Goal: Task Accomplishment & Management: Use online tool/utility

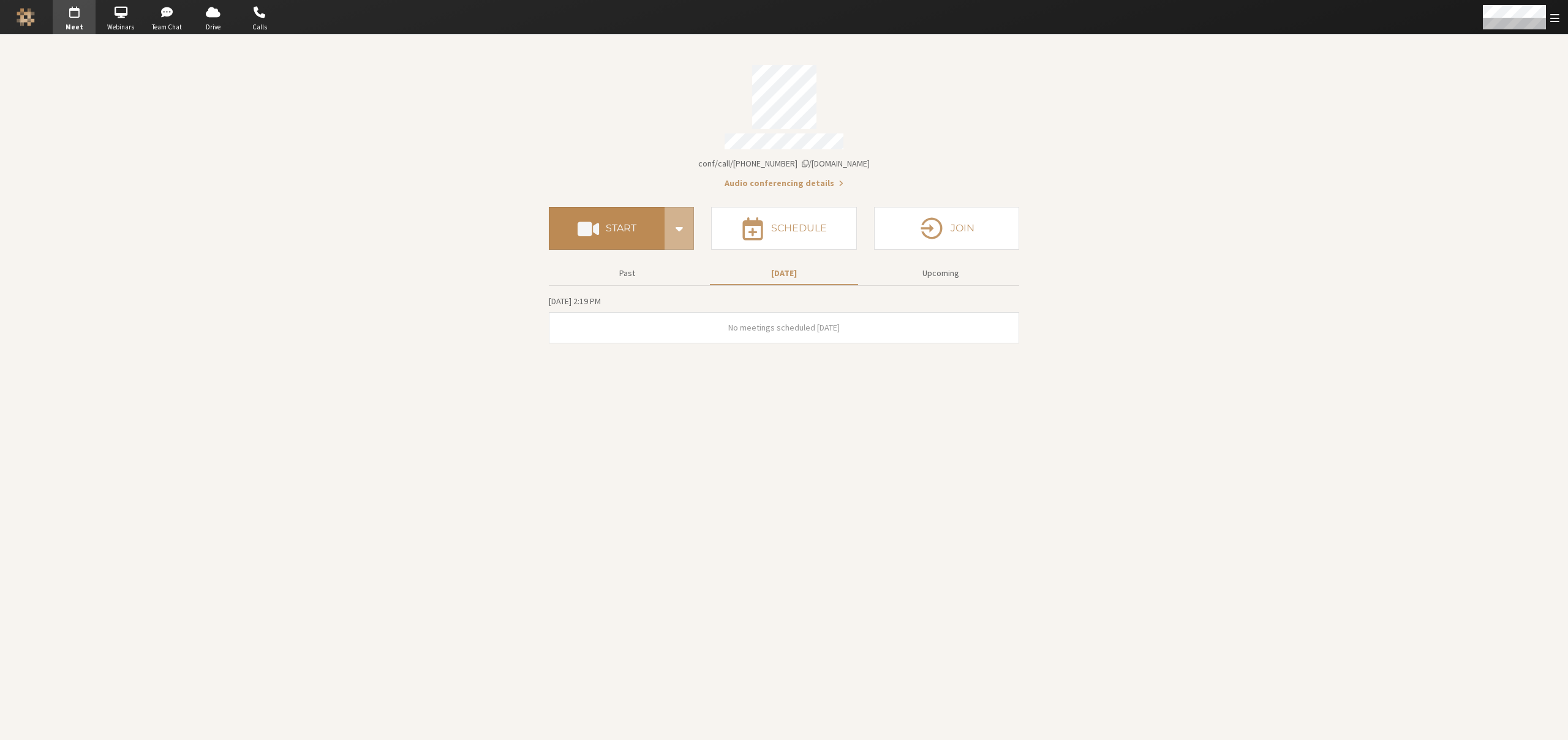
click at [623, 224] on h4 "Start" at bounding box center [621, 229] width 31 height 10
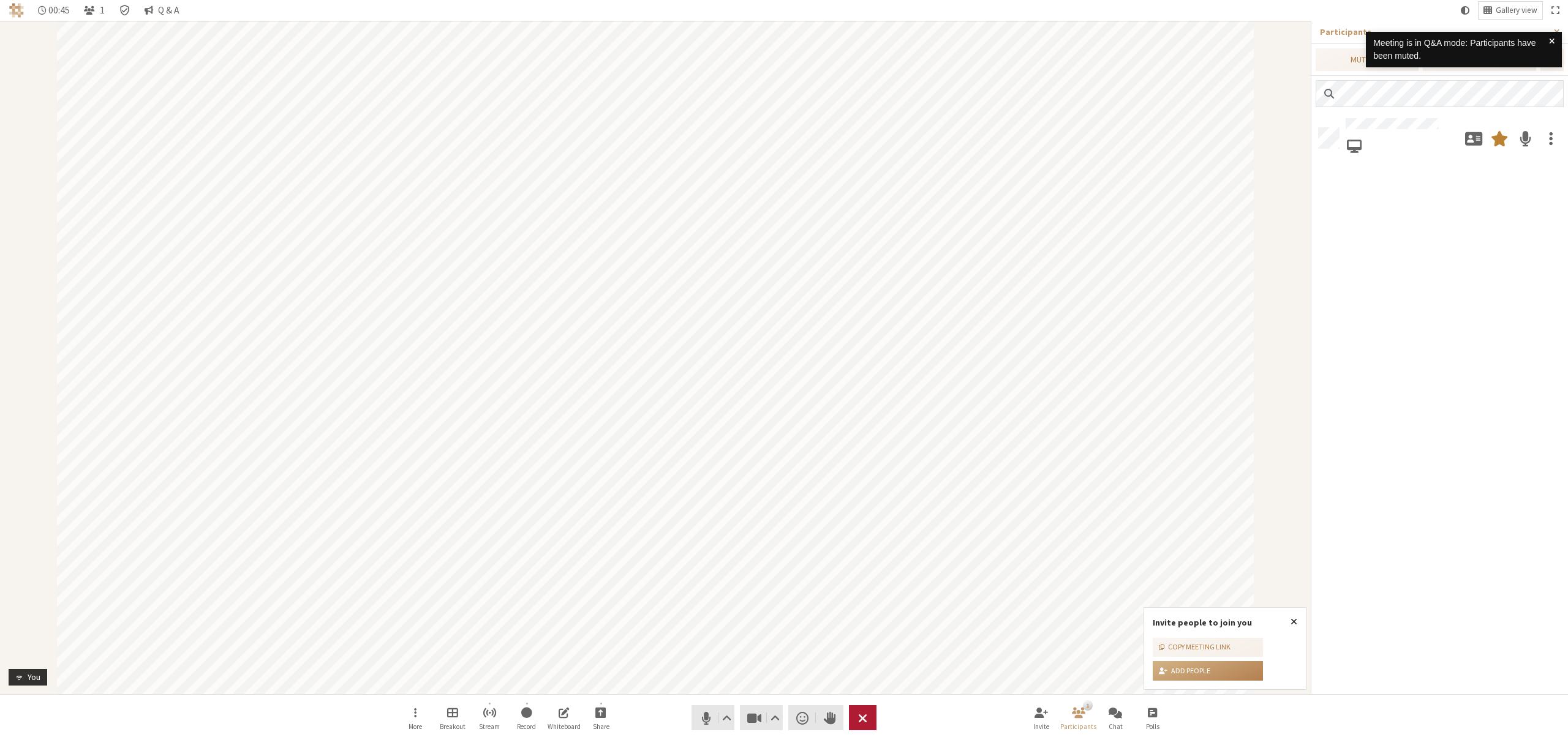
click at [867, 718] on span "End or leave meeting" at bounding box center [863, 718] width 9 height 17
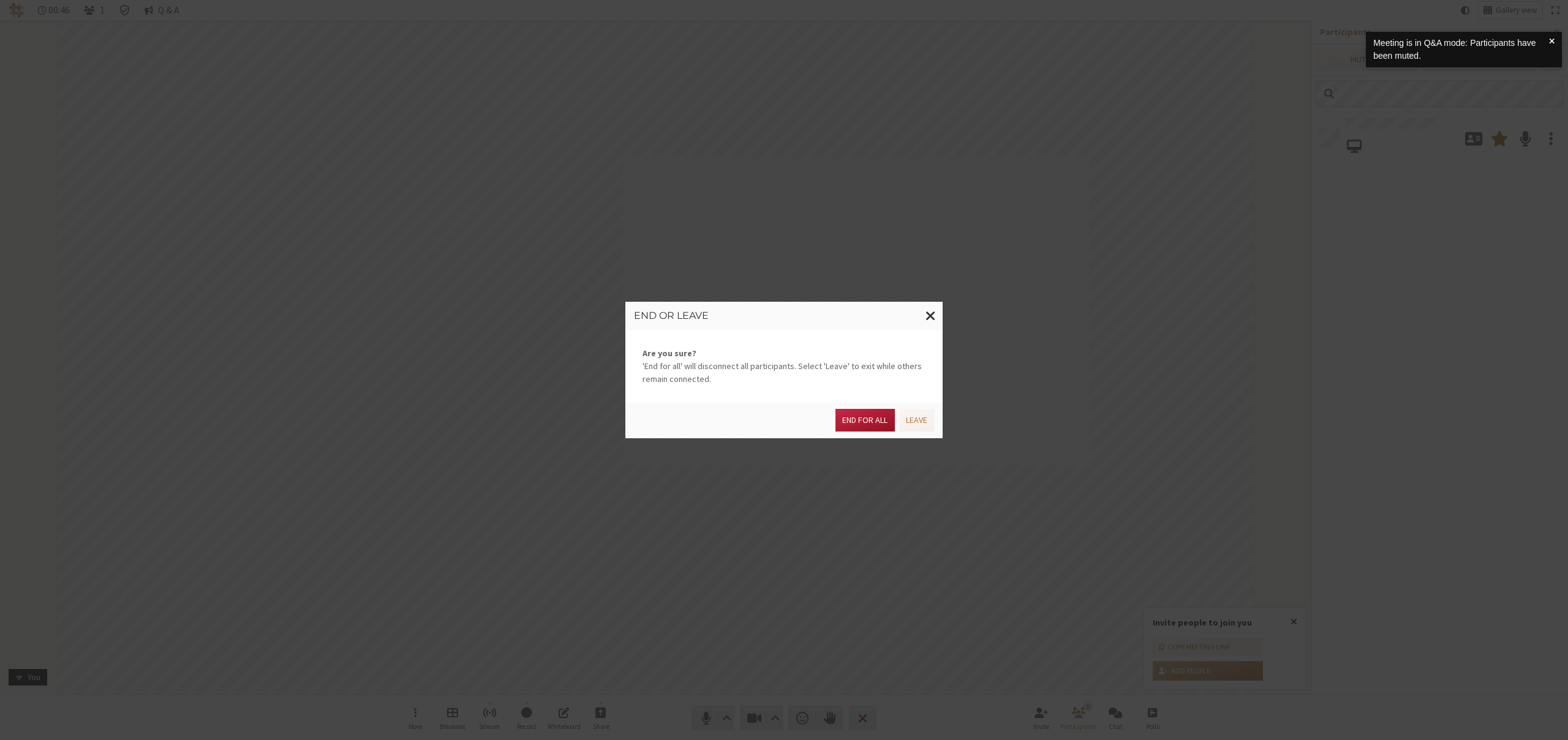
click at [860, 427] on button "End for all" at bounding box center [865, 420] width 59 height 22
